Goal: Communication & Community: Answer question/provide support

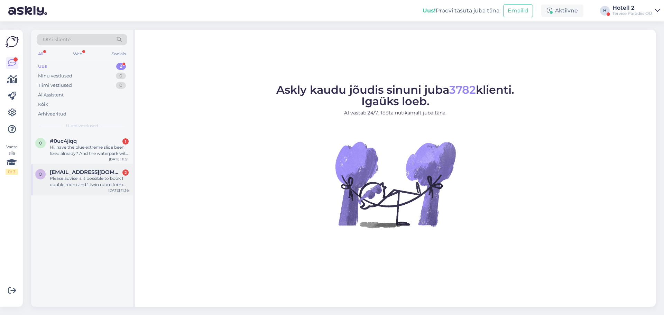
click at [101, 189] on div "o olgai.mihailovai@gmail.com 2 Please advise is it possible to book 1 double ro…" at bounding box center [82, 179] width 102 height 31
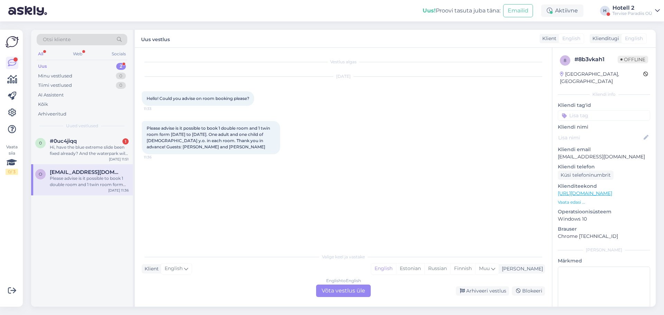
click at [333, 283] on div "English to English" at bounding box center [343, 281] width 35 height 6
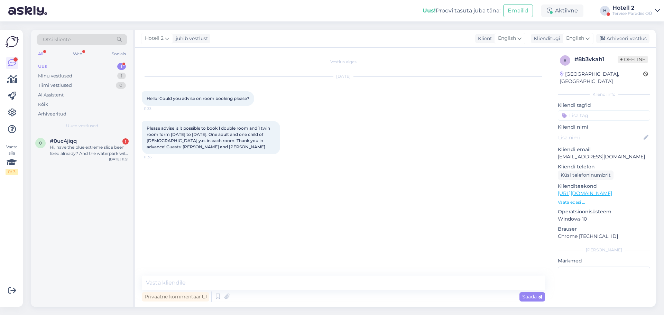
click at [317, 267] on div "Vestlus algas Sep 6 2025 Hello! Could you advise on room booking please? 11:33 …" at bounding box center [346, 162] width 409 height 215
click at [301, 272] on div "Vestlus algas Sep 6 2025 Hello! Could you advise on room booking please? 11:33 …" at bounding box center [343, 177] width 417 height 259
click at [301, 279] on textarea at bounding box center [343, 283] width 403 height 15
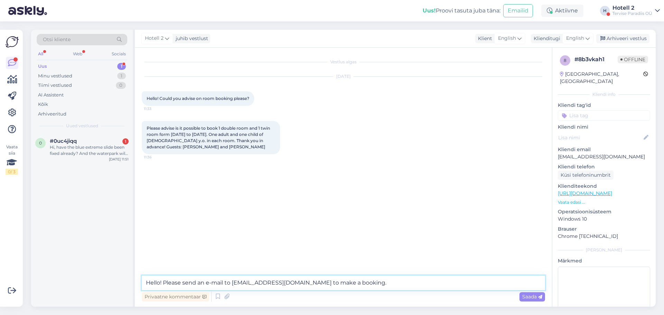
type textarea "Hello! Please send an e-mail to sales@spa.ee to make a booking."
click at [535, 299] on span "Saada" at bounding box center [532, 297] width 20 height 6
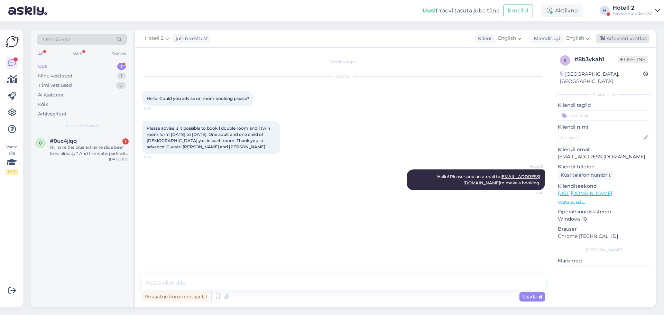
click at [613, 42] on div "Arhiveeri vestlus" at bounding box center [622, 38] width 53 height 9
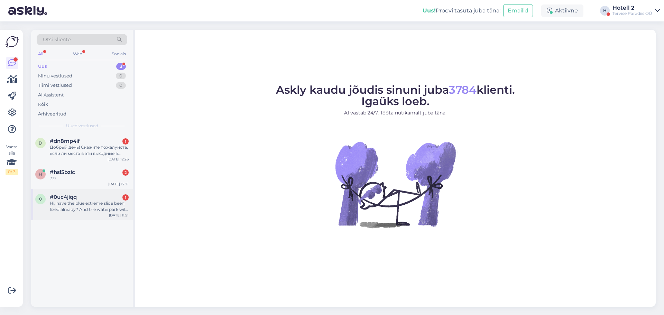
click at [100, 202] on div "Hi, have the blue extreme slide been fixed already? And the waterpark will work…" at bounding box center [89, 206] width 79 height 12
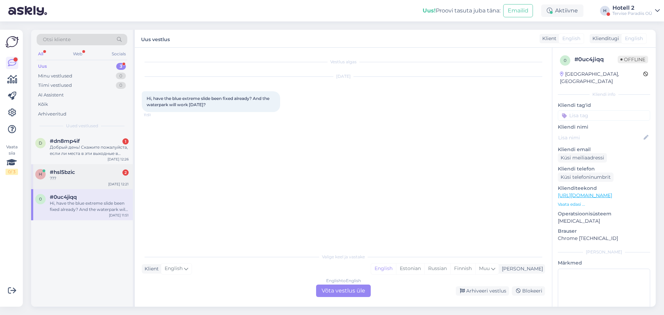
click at [103, 178] on div "???" at bounding box center [89, 178] width 79 height 6
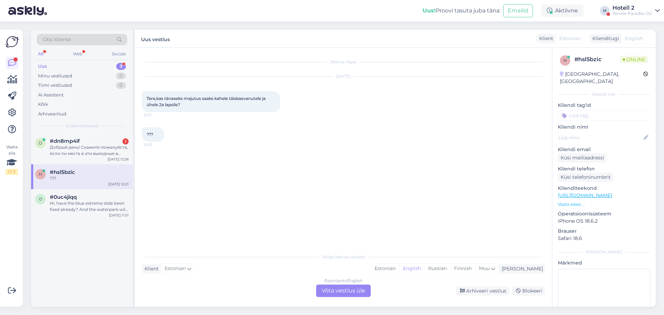
click at [351, 291] on div "Estonian to English Võta vestlus üle" at bounding box center [343, 291] width 55 height 12
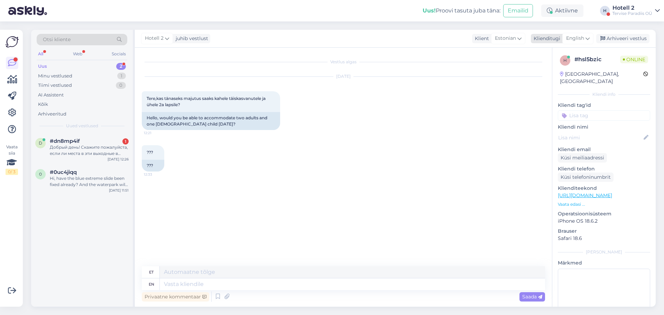
drag, startPoint x: 579, startPoint y: 39, endPoint x: 582, endPoint y: 42, distance: 4.2
click at [579, 38] on span "English" at bounding box center [575, 39] width 18 height 8
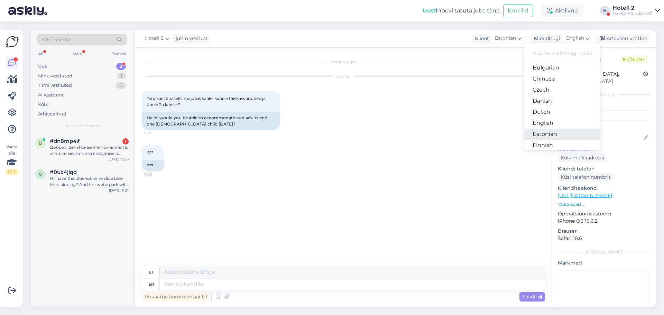
scroll to position [35, 0]
click at [552, 124] on link "Estonian" at bounding box center [562, 123] width 76 height 11
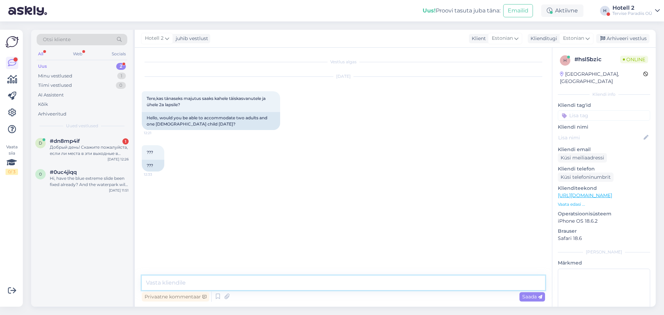
click at [289, 289] on textarea at bounding box center [343, 283] width 403 height 15
type textarea "Tere, kahjuks on tänaseks maja täis."
click at [611, 41] on div "Arhiveeri vestlus" at bounding box center [622, 38] width 53 height 9
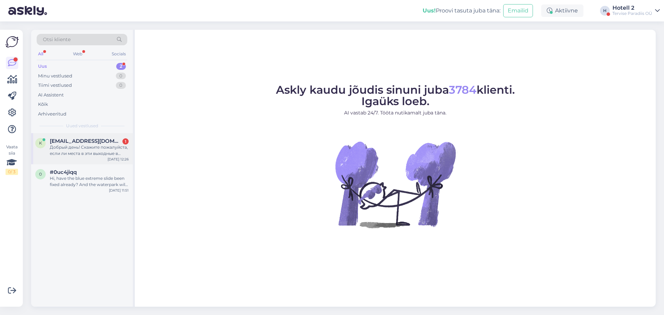
click at [104, 148] on div "Добрый день! Скажите пожалуйста, если ли места в эти выходные в отеле для семьи…" at bounding box center [89, 150] width 79 height 12
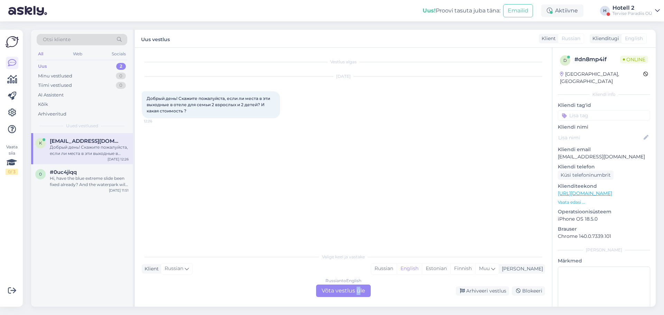
click at [358, 290] on div "Russian to English Võta vestlus üle" at bounding box center [343, 291] width 55 height 12
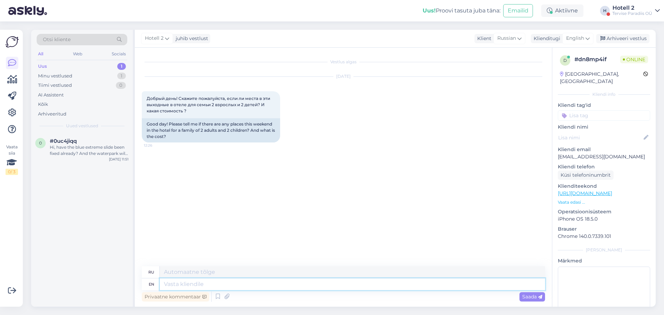
click at [283, 287] on textarea at bounding box center [352, 284] width 385 height 12
type textarea "Hello!"
type textarea "Привет!"
type textarea "Hello! For t"
type textarea "Привет! Для"
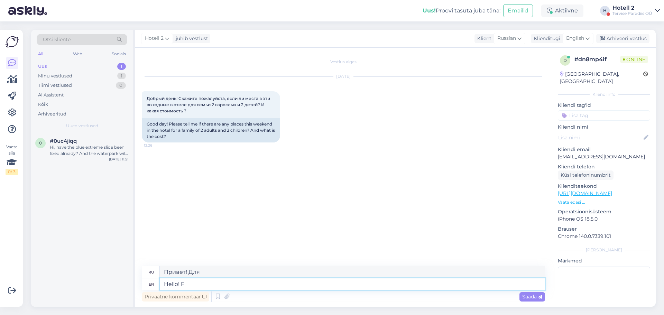
type textarea "Hello!"
type textarea "Привет!"
type textarea "Hello! We h"
type textarea "Привет! Мы"
type textarea "Hello! We have"
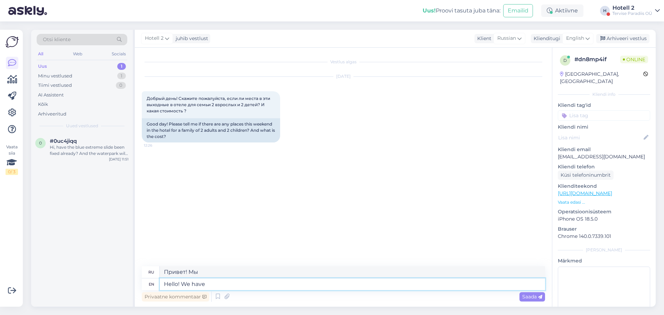
type textarea "Привет! У нас есть"
type textarea "Hello! We have a full"
type textarea "Привет! У нас полный"
type textarea "Hello! We have a full house to"
type textarea "Привет! У нас полный зал."
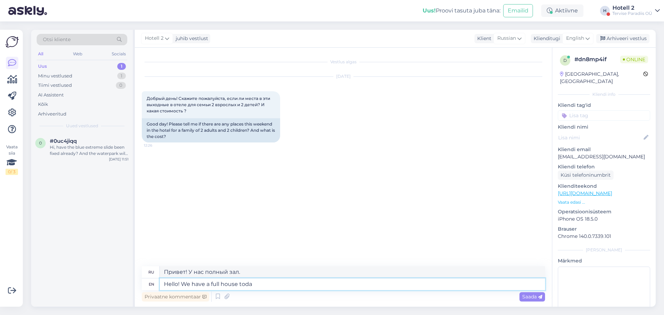
type textarea "Hello! We have a full house today"
type textarea "Привет! У нас сегодня полный зал."
type textarea "Hello! We have a full house today, you can"
type textarea "Привет! У нас сегодня полный зал, ты..."
type textarea "Hello! We have a full house today, you can"
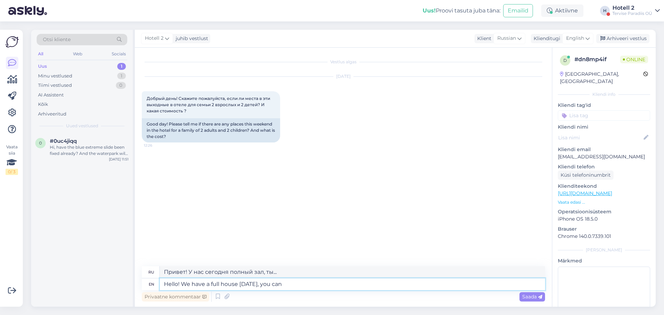
type textarea "Привет! У нас сегодня полный зал, вы можете"
type textarea "Hello! We have a full house today, you can book"
type textarea "Здравствуйте! У нас сегодня полный зал, можете забронировать."
type textarea "Hello! We have a full house today, you can book for to"
type textarea "Здравствуйте! У нас сегодня полный зал, вы можете забронировать"
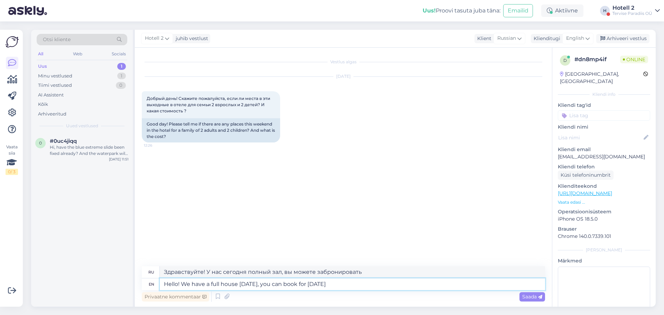
type textarea "Hello! We have a full house today, you can book for tomorrow o"
type textarea "Здравствуйте! Сегодня у нас полный дом, можете забронировать на завтра."
type textarea "Hello! We have a full house today, you can book for tomorrow on o"
type textarea "Здравствуйте! У нас сегодня полный дом, вы можете забронировать на завтра."
type textarea "Hello! We have a full house today, you can book for tomorrow on our"
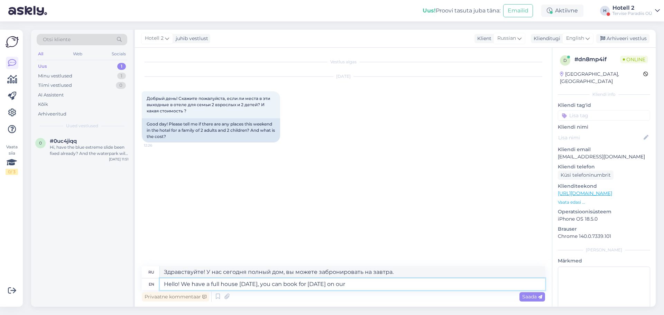
type textarea "Здравствуйте! У нас сегодня полный дом, вы можете забронировать на завтра на на…"
type textarea "Hello! We have a full house today, you can book for tomorrow on our website"
type textarea "Здравствуйте! Сегодня у нас полный дом, вы можете забронировать на завтра на на…"
paste textarea "https://terviseparadiis.ee/broneeri/#!/accommodation/search/date/2025-09-07/202…"
type textarea "Hello! We have a full house today, you can book for tomorrow on our website htt…"
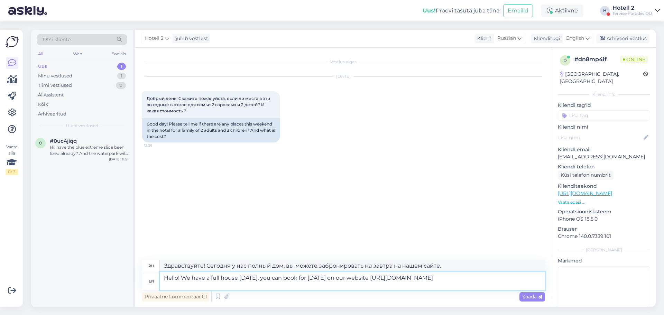
type textarea "Здравствуйте! Сегодня у нас полный дом, вы можете забронировать на завтра на на…"
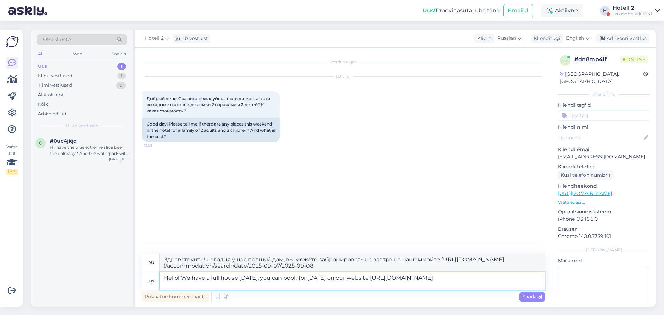
drag, startPoint x: 255, startPoint y: 279, endPoint x: 307, endPoint y: 289, distance: 52.6
click at [257, 280] on textarea "Hello! We have a full house today, you can book for tomorrow on our website htt…" at bounding box center [352, 281] width 385 height 18
click at [258, 278] on textarea "Hello! We have a full house today, you can book for tomorrow on our website htt…" at bounding box center [352, 281] width 385 height 18
type textarea "Hello! We have a full house today, but you can book for tomorrow on our website…"
type textarea "Здравствуйте! Сегодня у нас полный дом, но вы можете забронировать на завтра на…"
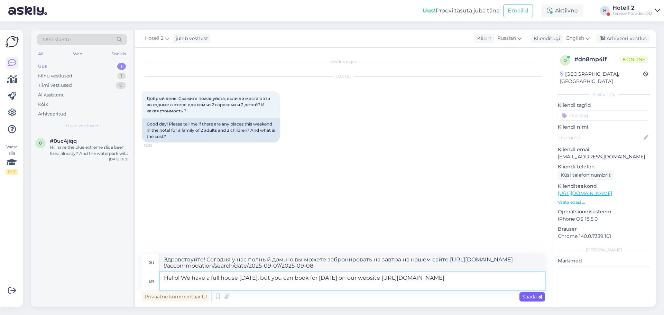
type textarea "Hello! We have a full house today, but you can book for tomorrow on our website…"
click at [538, 296] on icon at bounding box center [540, 297] width 4 height 4
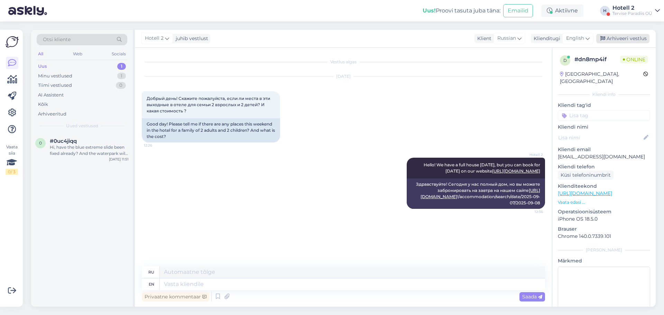
click at [620, 38] on div "Arhiveeri vestlus" at bounding box center [622, 38] width 53 height 9
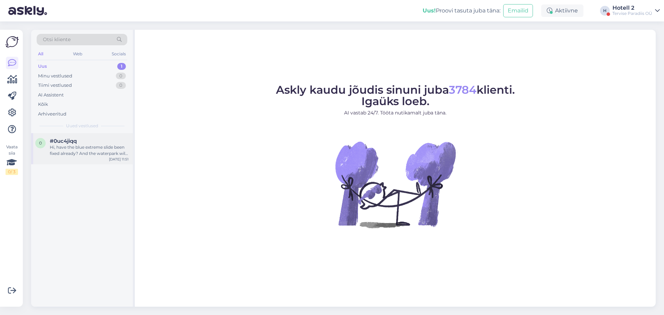
click at [105, 154] on div "Hi, have the blue extreme slide been fixed already? And the waterpark will work…" at bounding box center [89, 150] width 79 height 12
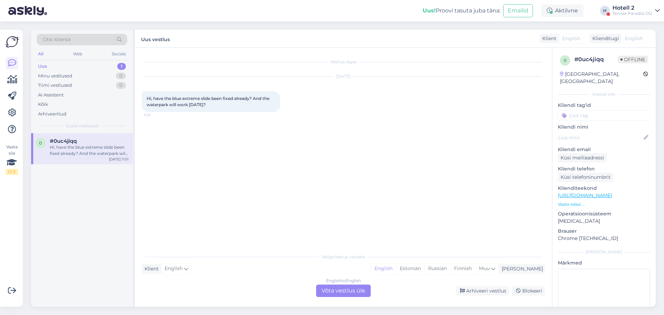
click at [343, 287] on div "English to English Võta vestlus üle" at bounding box center [343, 291] width 55 height 12
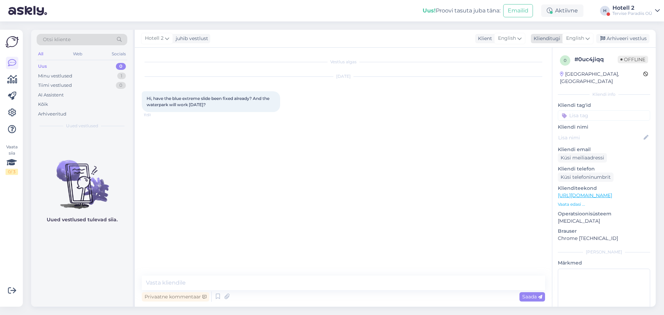
click at [591, 43] on div "English" at bounding box center [577, 38] width 31 height 11
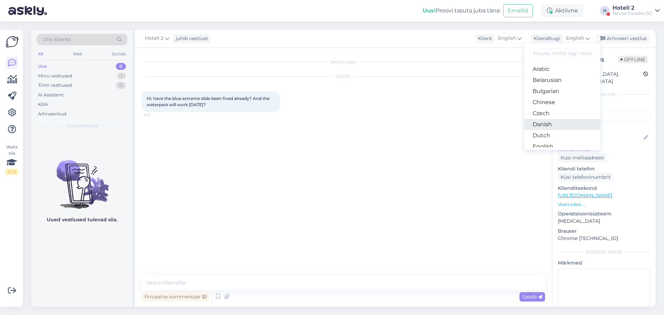
scroll to position [35, 0]
click at [555, 123] on link "Estonian" at bounding box center [562, 123] width 76 height 11
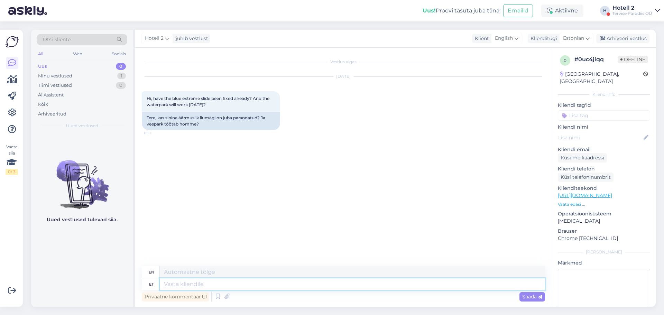
click at [227, 283] on textarea at bounding box center [352, 284] width 385 height 12
type textarea "[PERSON_NAME]"
type textarea "If"
type textarea "Kui te m"
type textarea "If you"
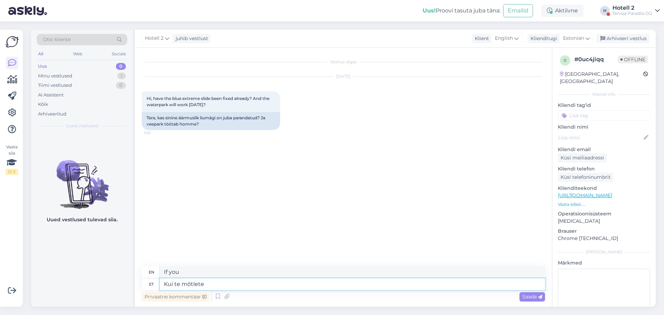
type textarea "Kui te mõtlete"
type textarea "If you think"
type textarea "Kui te mõtlete mägijõge, s"
type textarea "If you think of a mountain river,"
type textarea "Kui te mõtlete mägijõge, siis"
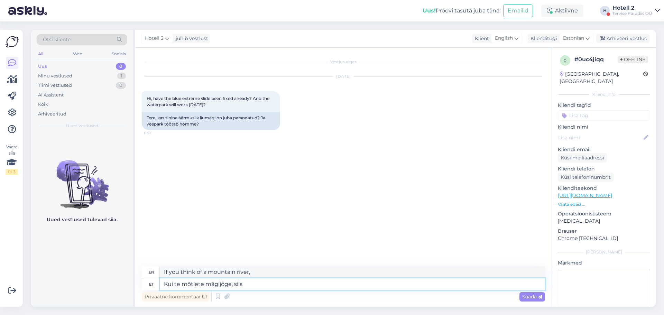
type textarea "If you mean a mountain river, then"
type textarea "Kui te mõtlete mägijõge, siis see o"
type textarea "If you mean a mountain river, then this"
type textarea "Kui te mõtlete mägijõge, siis see on a"
type textarea "If you mean a mountain river, then this is"
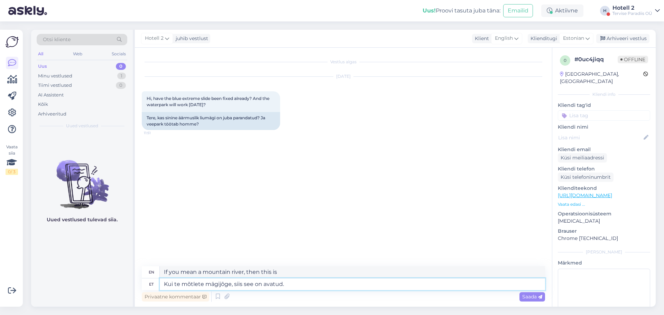
type textarea "Kui te mõtlete mägijõge, siis see on avatud."
type textarea "If you mean a mountain river, then it is open."
type textarea "Kui te mõtlete mägijõge, siis see on avatud. [GEOGRAPHIC_DATA]"
type textarea "If you mean the mountain river, it is open. From [DATE]"
type textarea "Kui te mõtlete mägijõge, siis see on avatud. Homsest avatakse v"
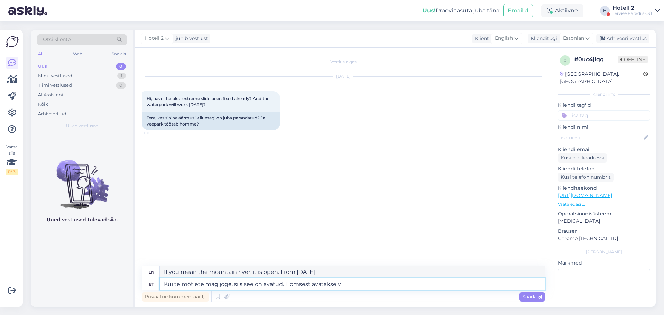
type textarea "If you mean the mountain river, it is open. It will be open from [DATE]."
type textarea "Kui te mõtlete mägijõge, siis see on avatud. [GEOGRAPHIC_DATA] avatakse veepark…"
type textarea "If you mean the mountain river, it is open. The water park will open [DATE]."
type textarea "Kui te mõtlete mägijõge, siis see on avatud. Homsest avatakse veepark [PERSON_N…"
type textarea "If you mean the mountain river, it is open. The water park will open [DATE] at"
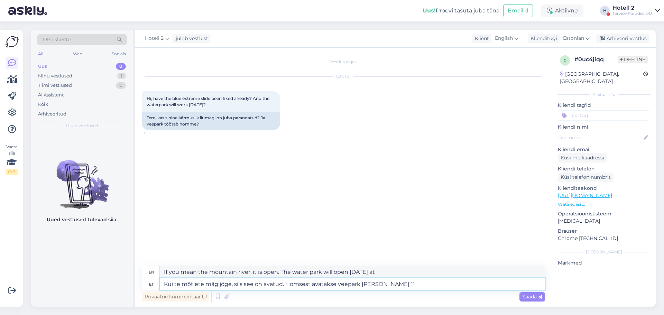
type textarea "Kui te mõtlete mägijõge, siis see on avatud. Homsest avatakse veepark [PERSON_N…"
type textarea "If you mean the mountain river, it is open. Starting [DATE], the water park wil…"
type textarea "Kui te mõtlete mägijõge, siis see on avatud. Homsest avatakse veepark [PERSON_N…"
click at [532, 296] on span "Saada" at bounding box center [532, 297] width 20 height 6
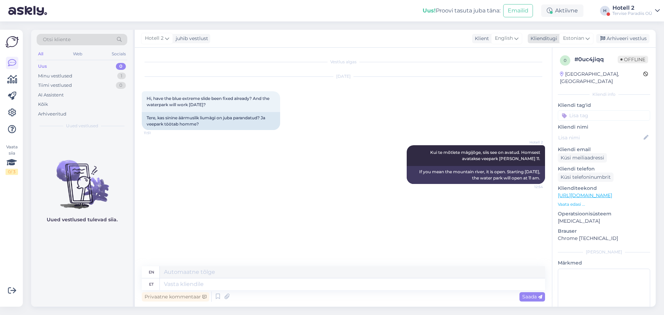
drag, startPoint x: 627, startPoint y: 38, endPoint x: 587, endPoint y: 34, distance: 40.3
click at [627, 38] on div "Arhiveeri vestlus" at bounding box center [622, 38] width 53 height 9
